Goal: Transaction & Acquisition: Book appointment/travel/reservation

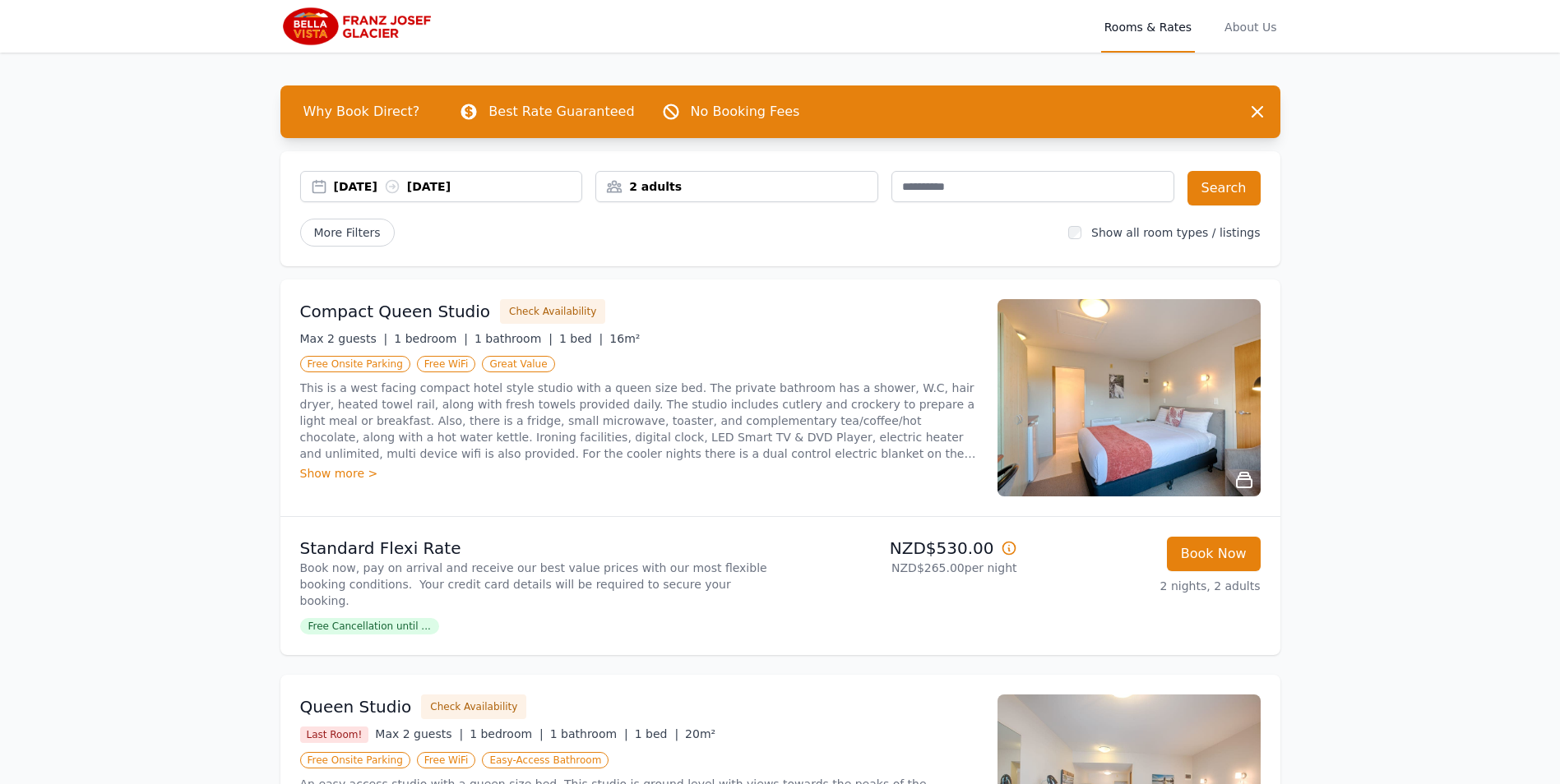
click at [795, 184] on div "2 adults" at bounding box center [737, 186] width 281 height 17
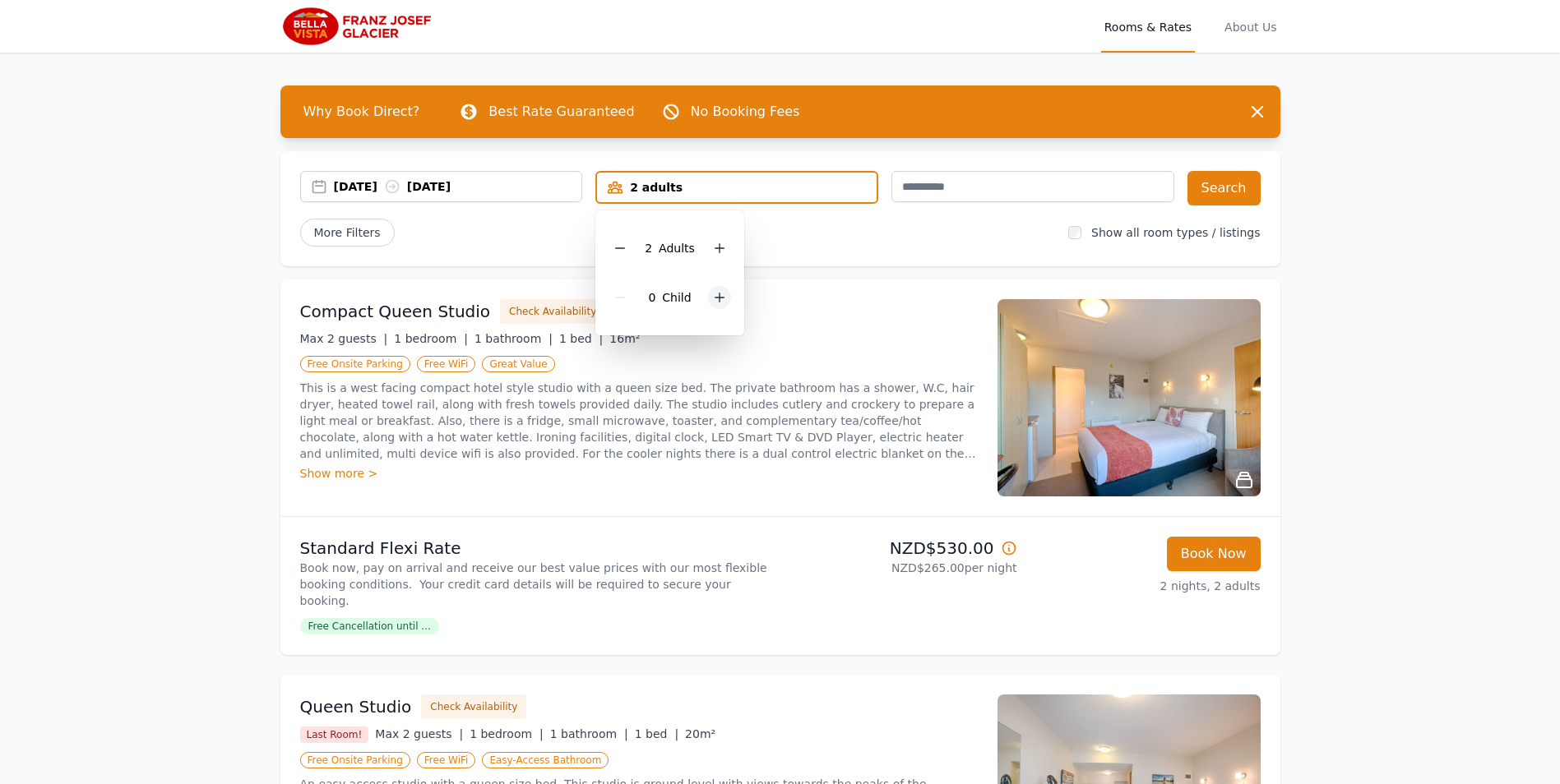
click at [725, 300] on div at bounding box center [719, 298] width 23 height 23
click at [673, 526] on li "Standard Flexi Rate Book now, pay on arrival and receive our best value prices …" at bounding box center [780, 586] width 1000 height 138
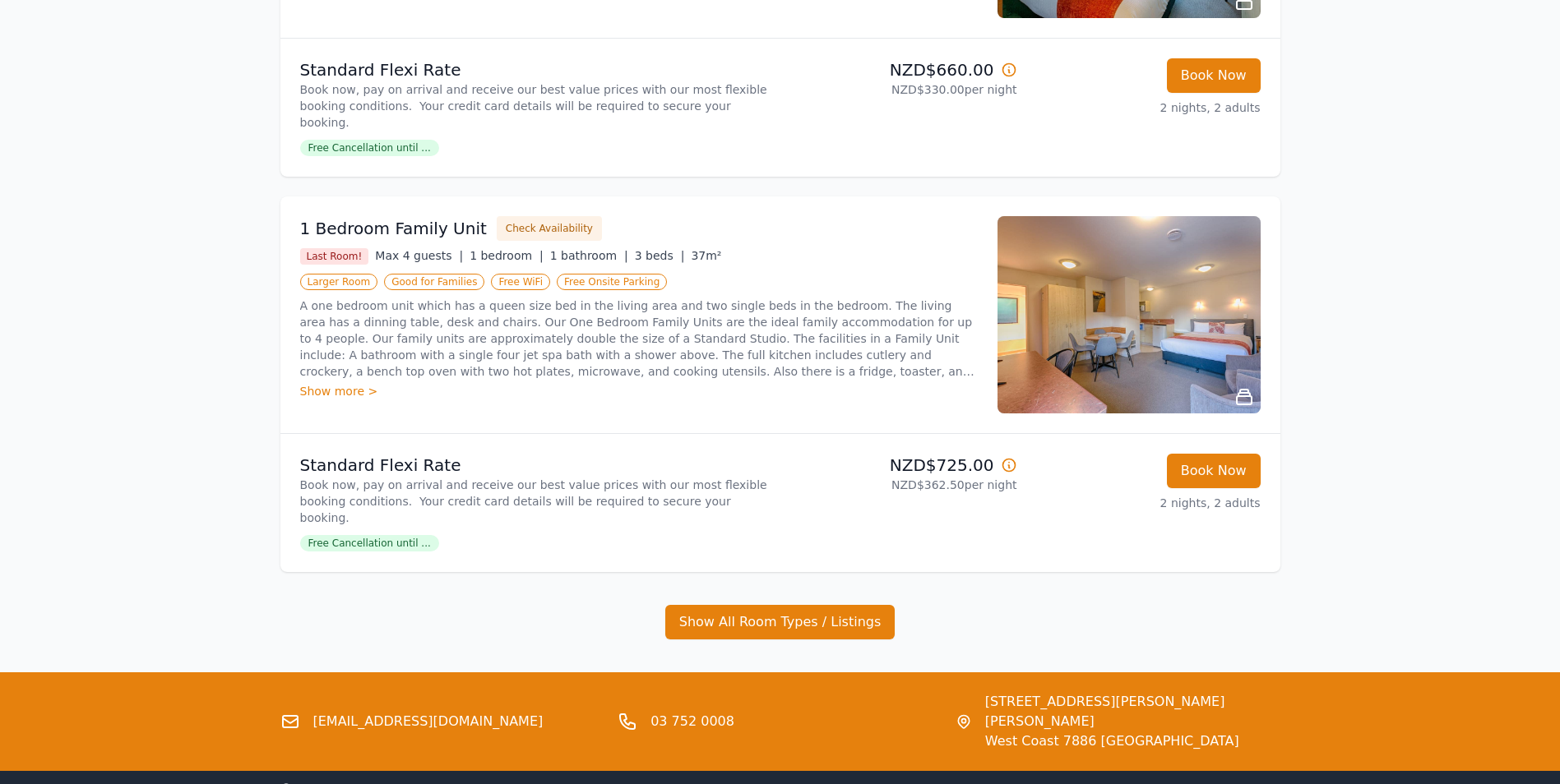
scroll to position [1285, 0]
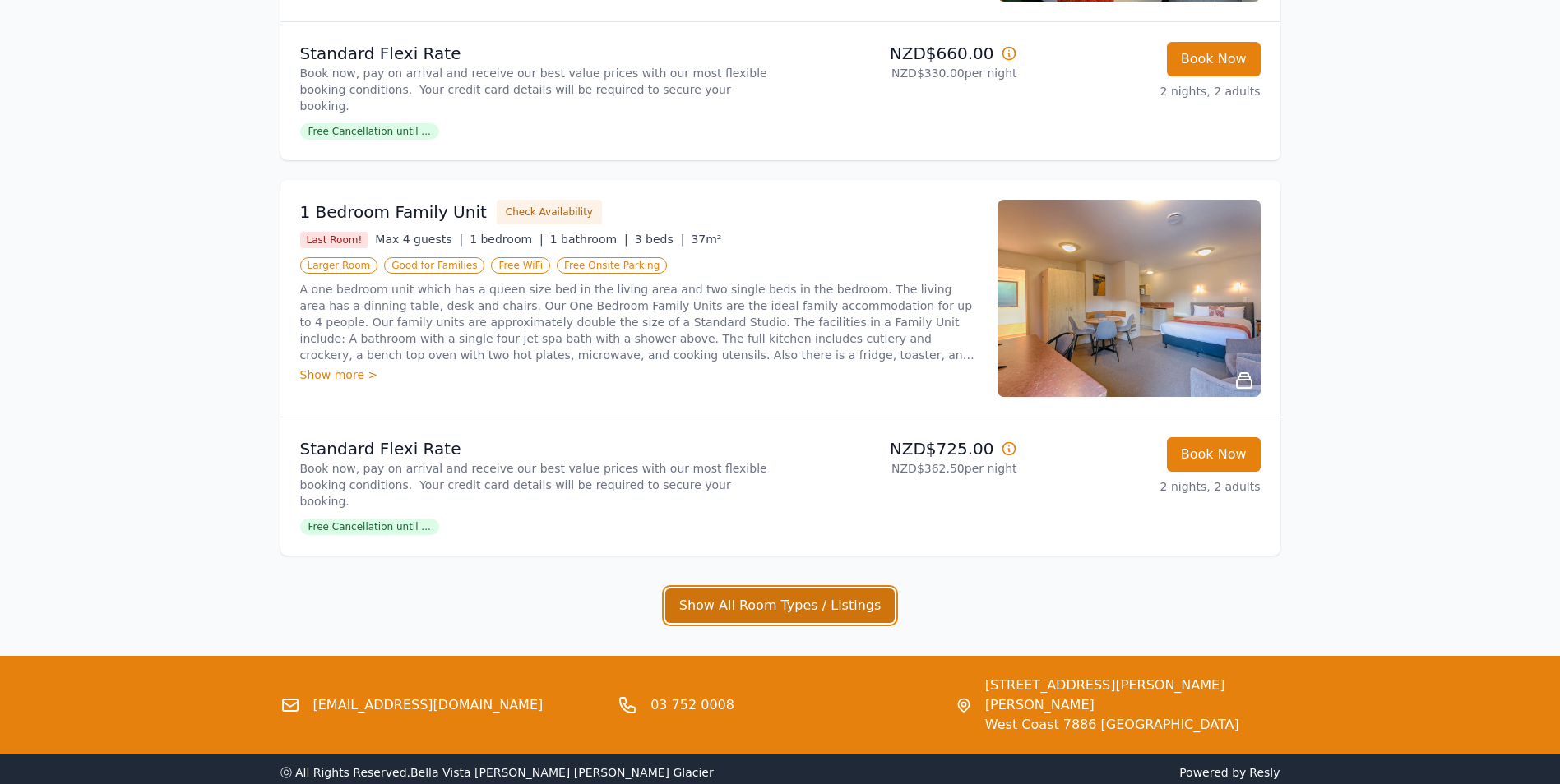
click at [776, 589] on button "Show All Room Types / Listings" at bounding box center [780, 605] width 230 height 34
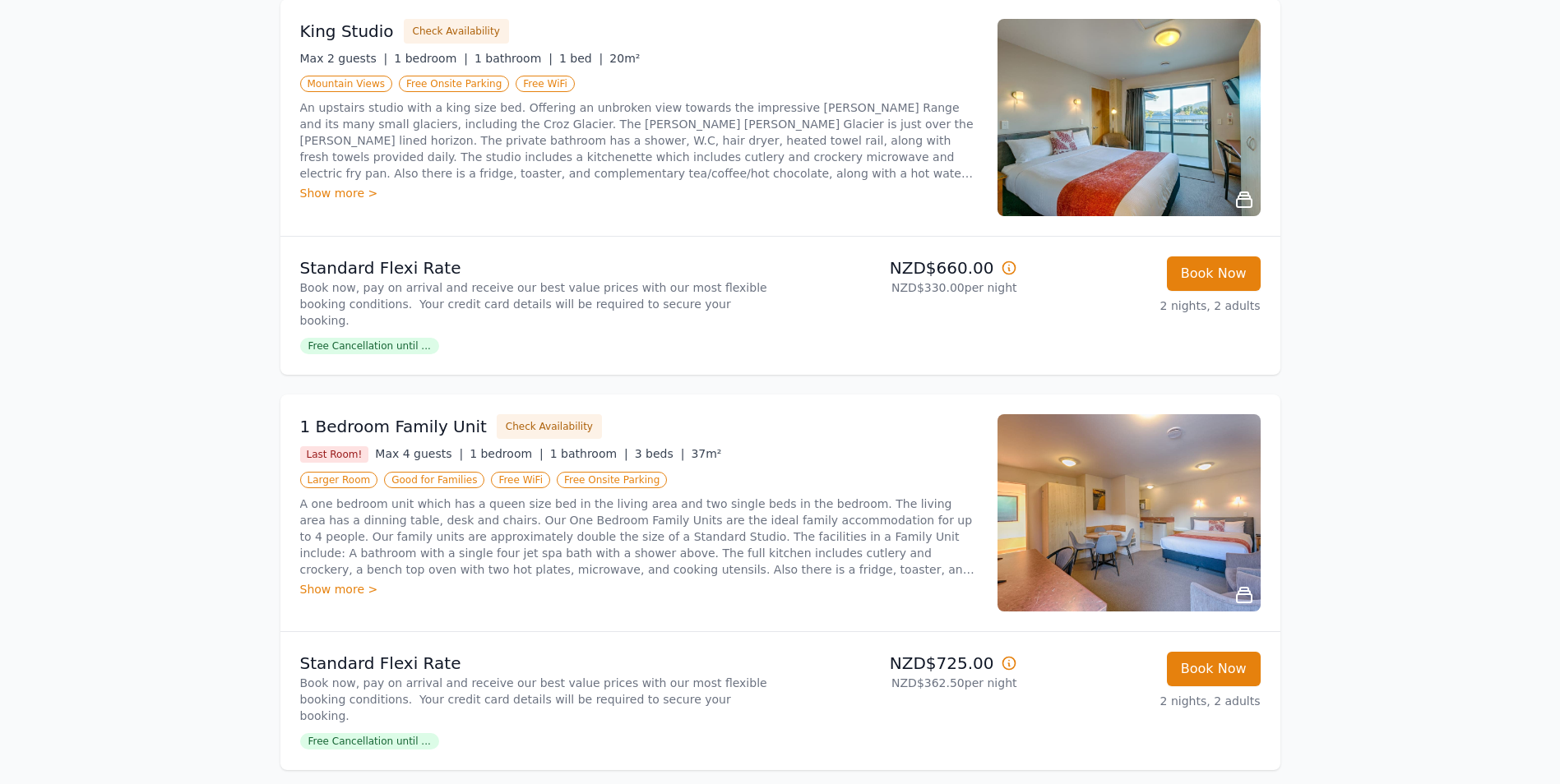
scroll to position [1190, 0]
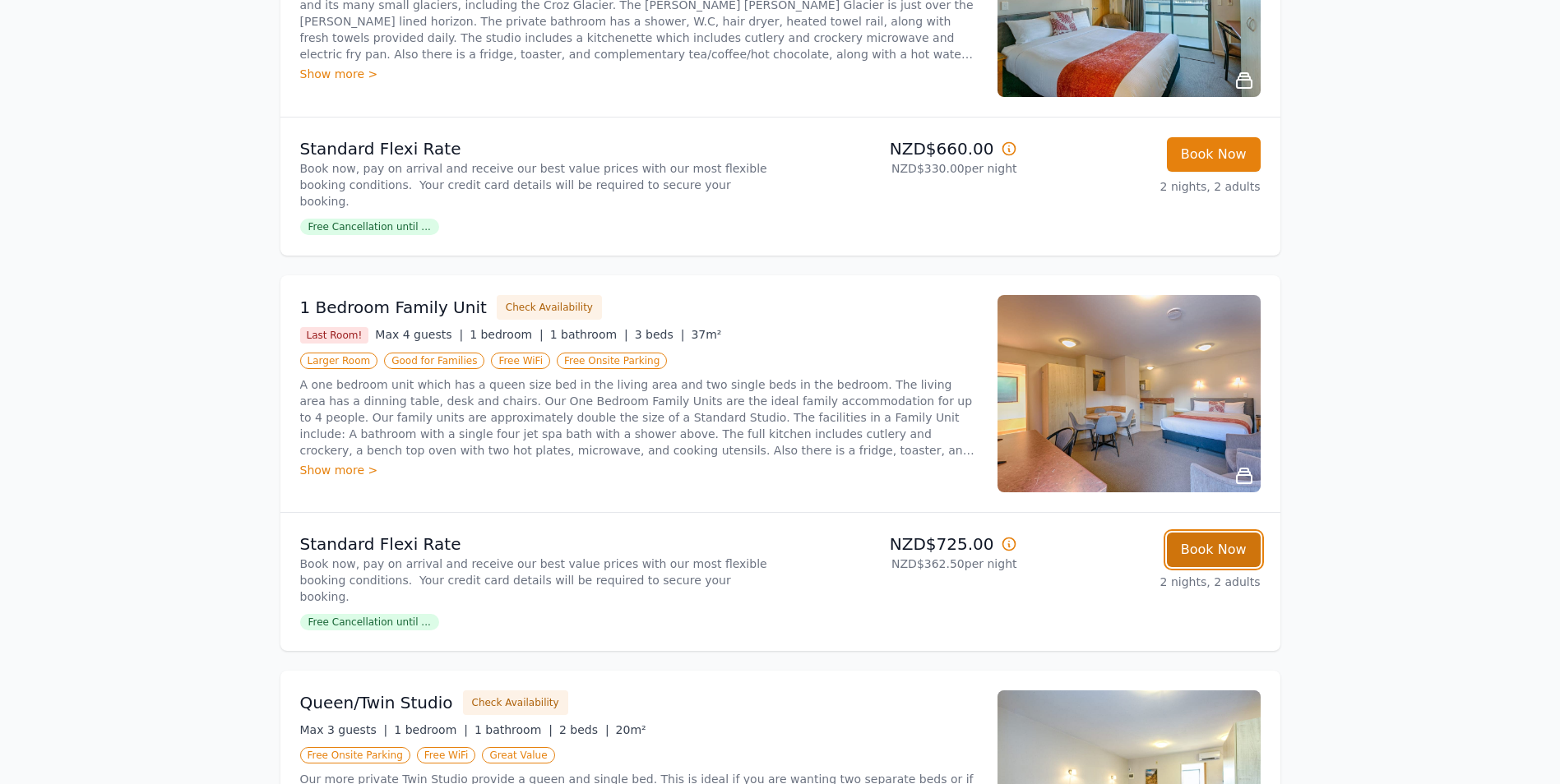
click at [1209, 532] on button "Book Now" at bounding box center [1213, 549] width 94 height 34
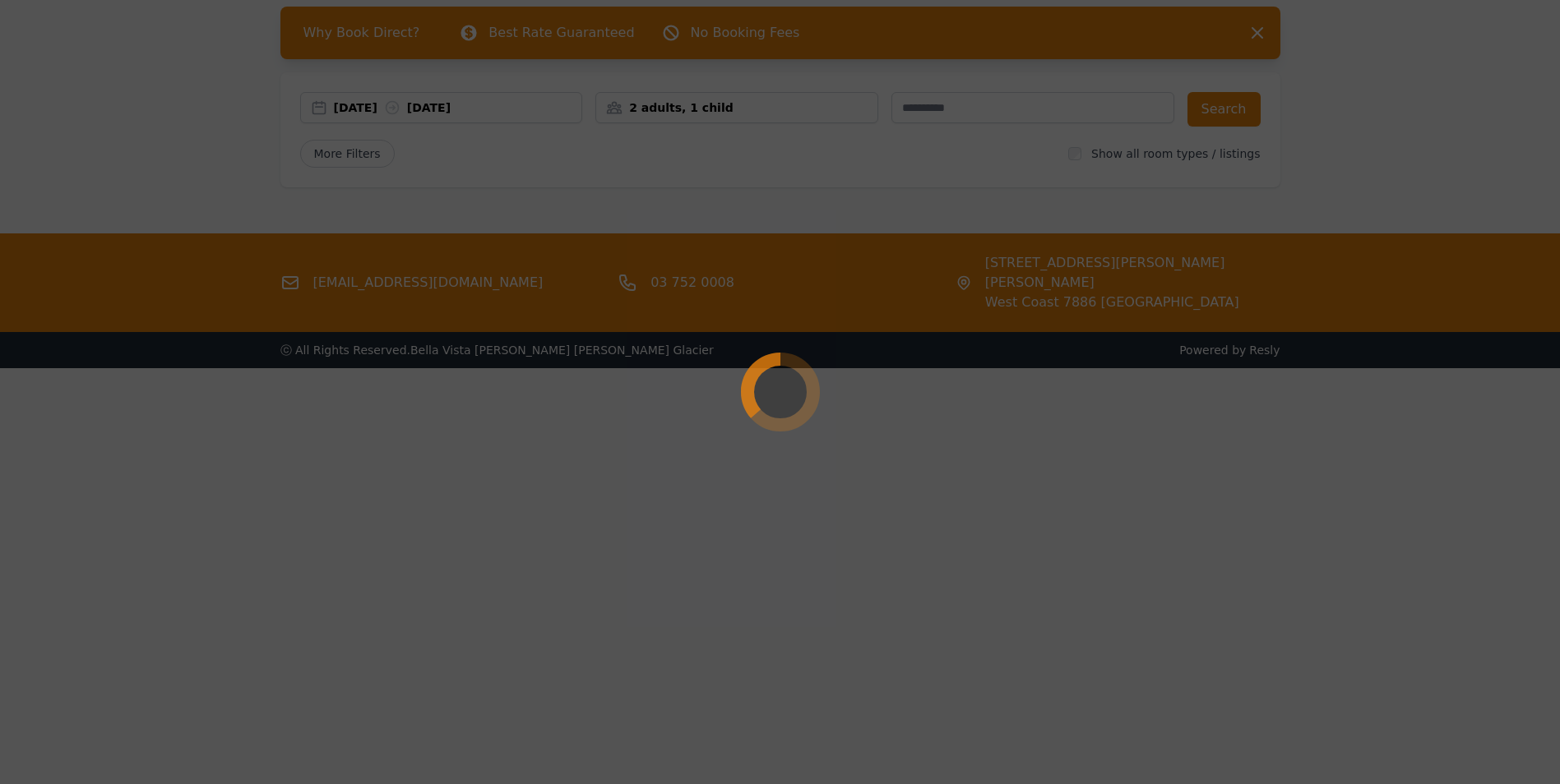
scroll to position [79, 0]
select select "**"
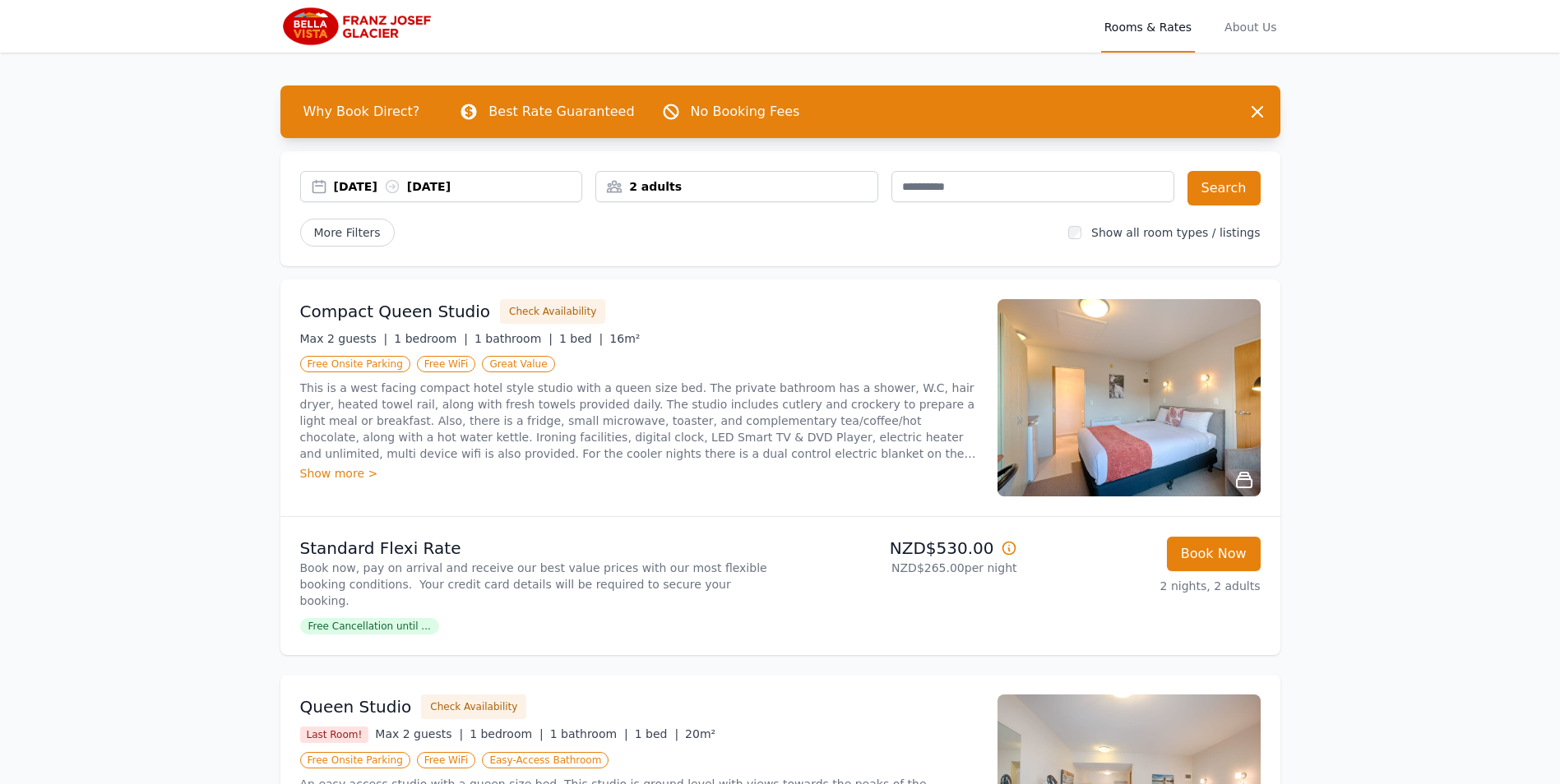
click at [736, 192] on div "2 adults" at bounding box center [737, 186] width 281 height 17
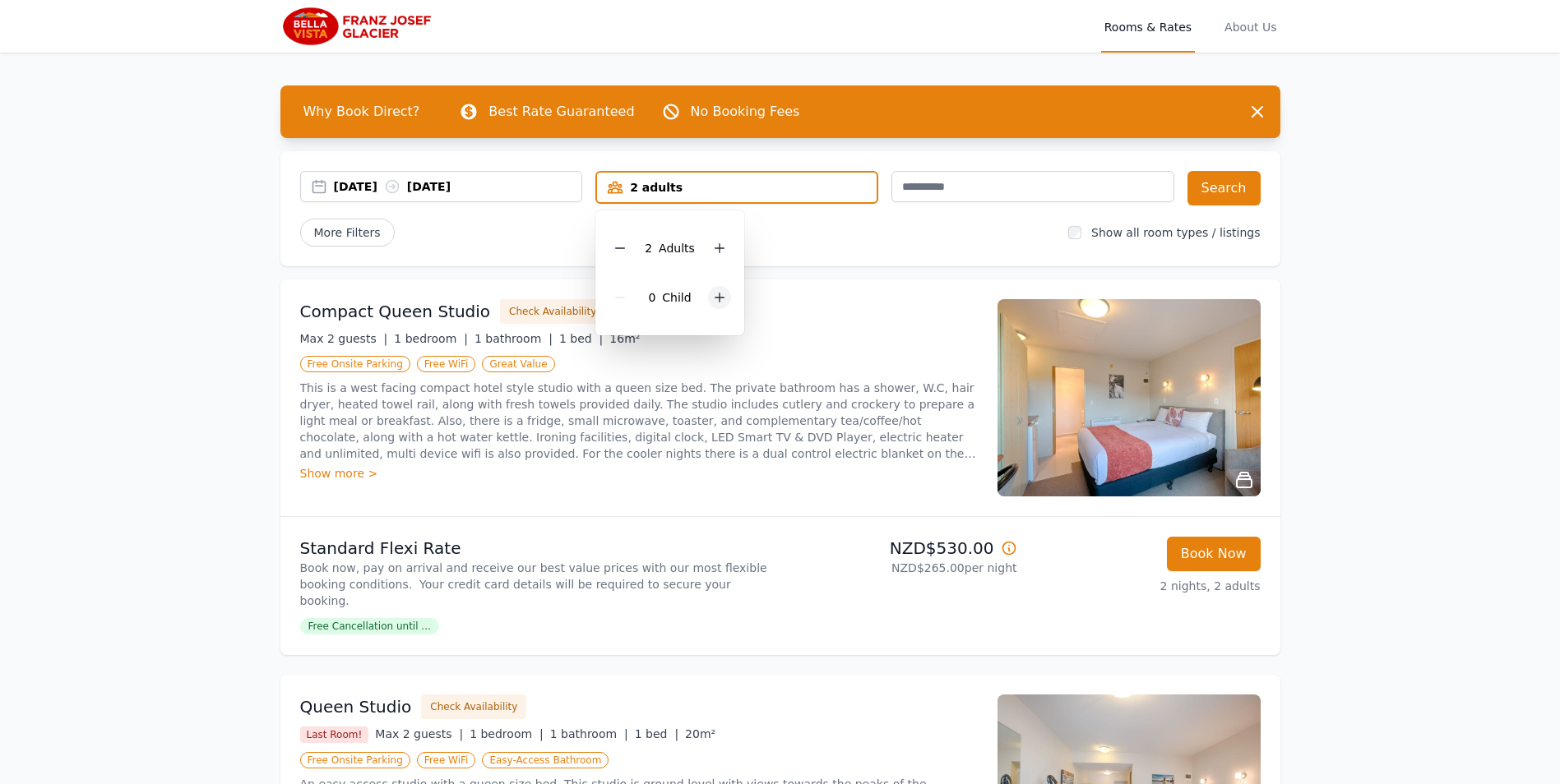
click at [718, 300] on icon at bounding box center [720, 298] width 9 height 9
click at [848, 590] on div "NZD$530.00 NZD$265.00 per night" at bounding box center [902, 586] width 230 height 99
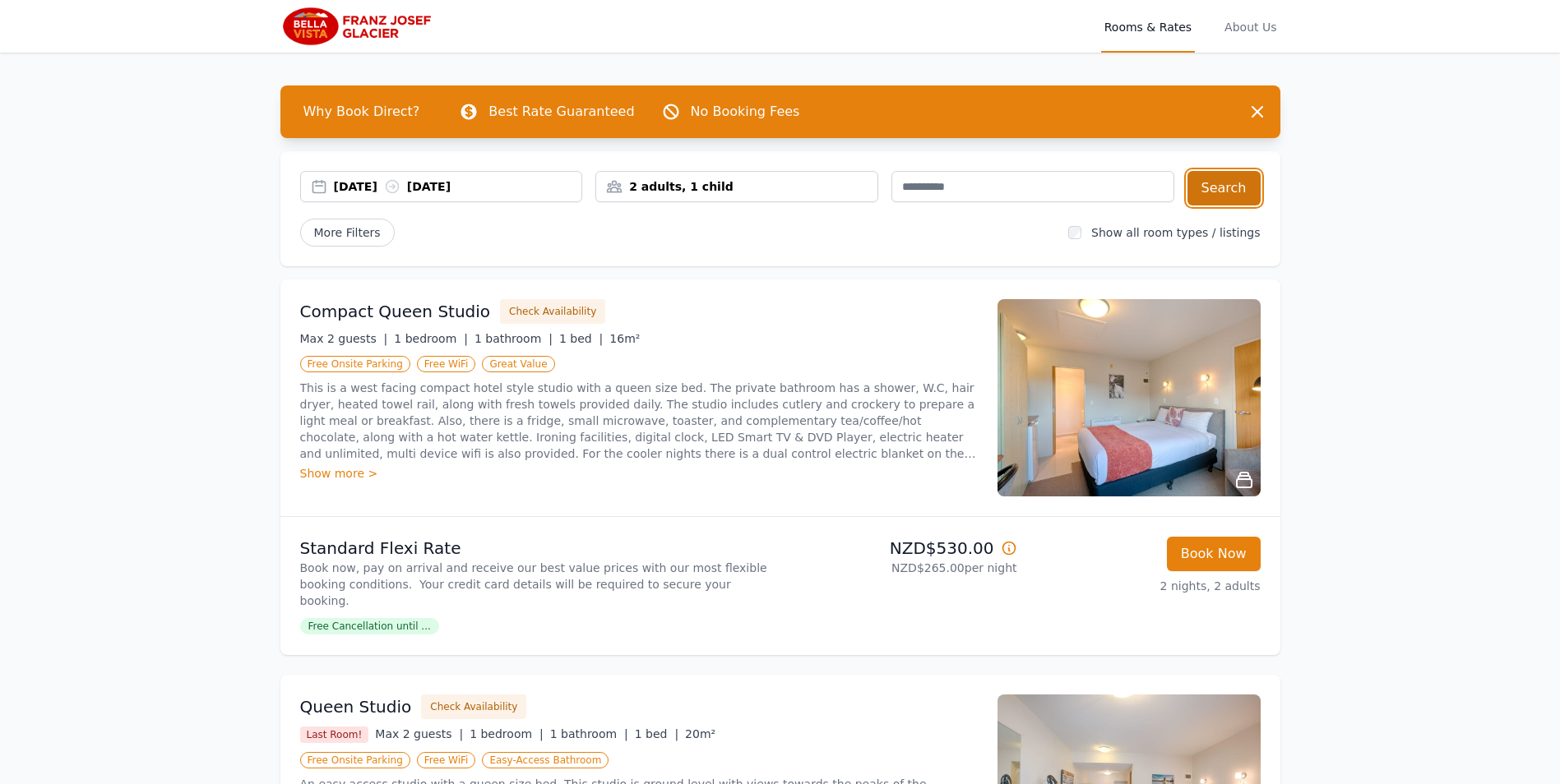
click at [1200, 193] on button "Search" at bounding box center [1224, 187] width 73 height 34
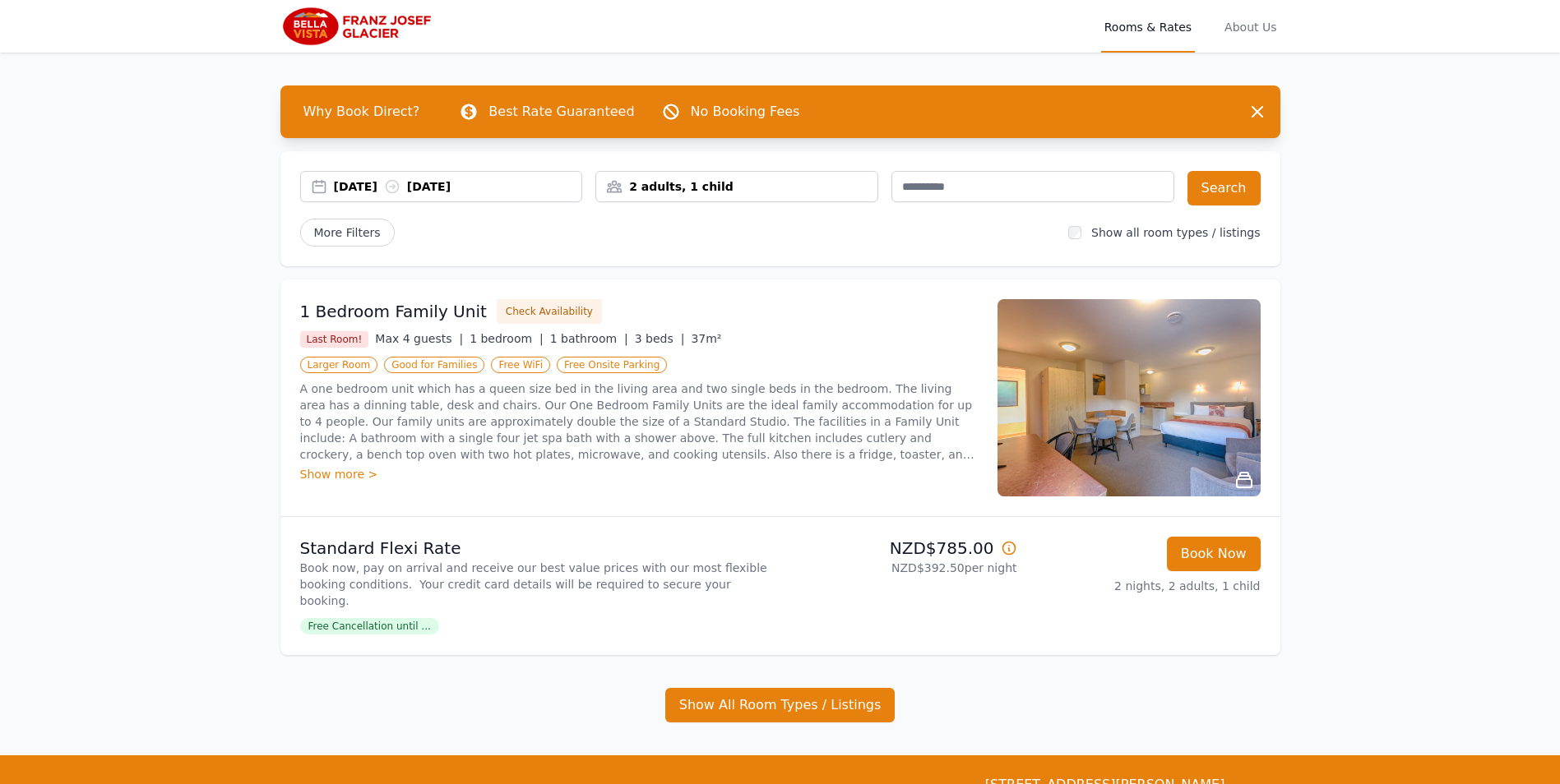
click at [1011, 546] on icon at bounding box center [1008, 548] width 17 height 17
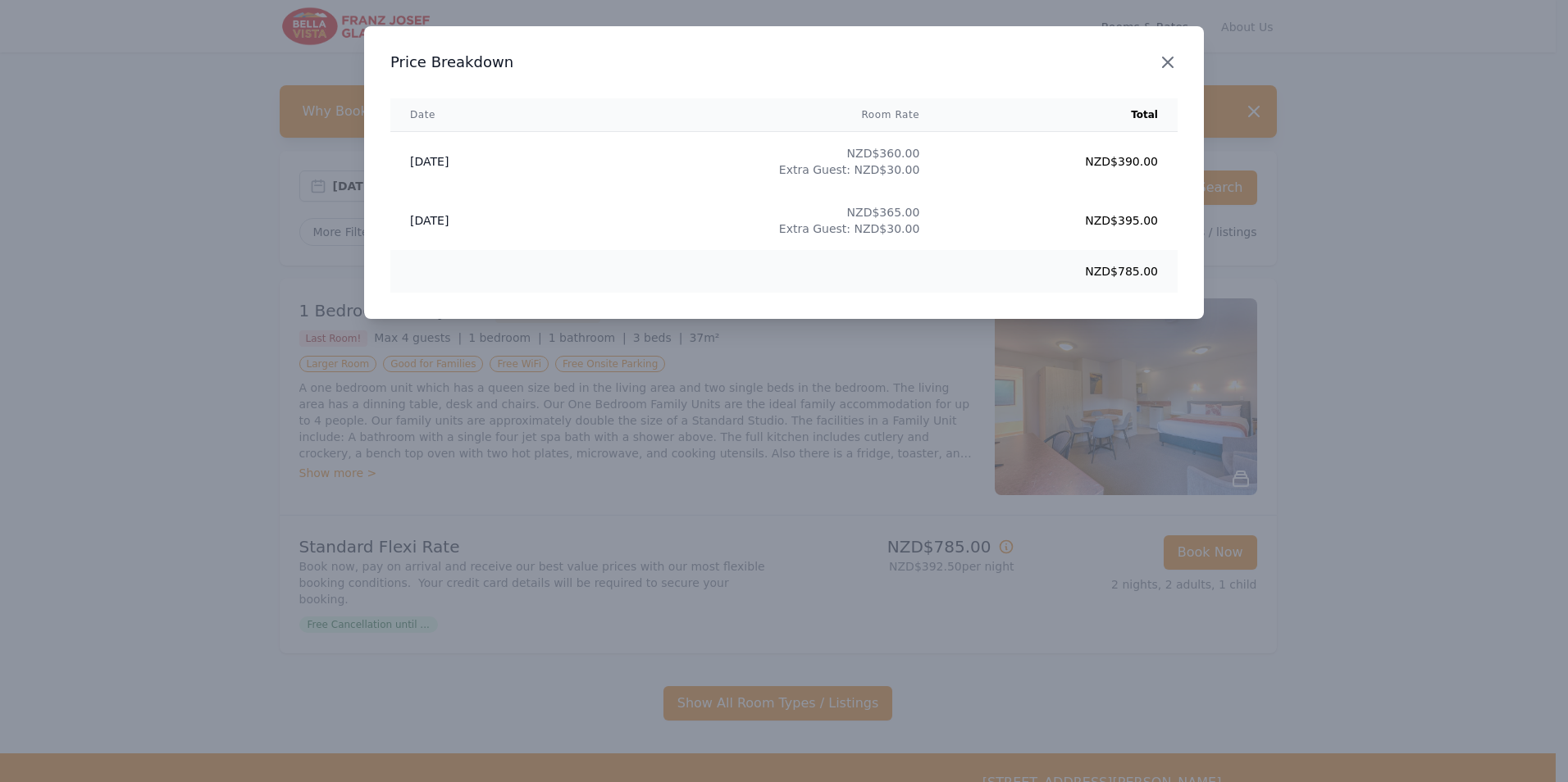
click at [1173, 57] on icon "button" at bounding box center [1167, 62] width 10 height 10
